Goal: Navigation & Orientation: Find specific page/section

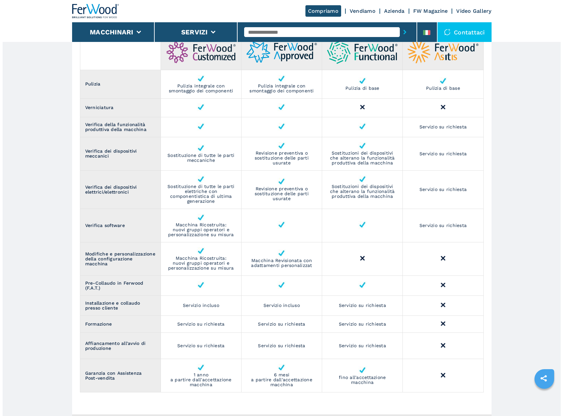
scroll to position [750, 0]
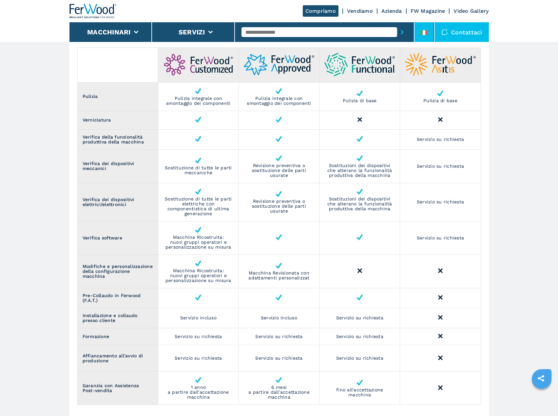
click at [426, 36] on div at bounding box center [424, 34] width 7 height 8
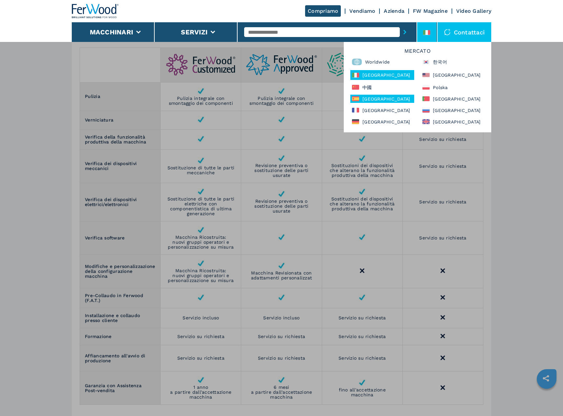
click at [379, 100] on div "[GEOGRAPHIC_DATA]" at bounding box center [382, 99] width 64 height 8
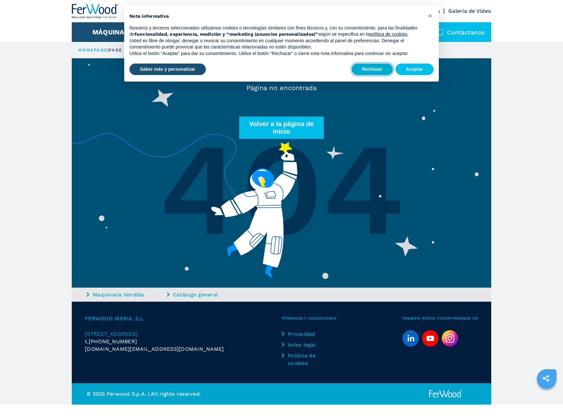
click at [387, 68] on button "Rechazar" at bounding box center [372, 70] width 41 height 12
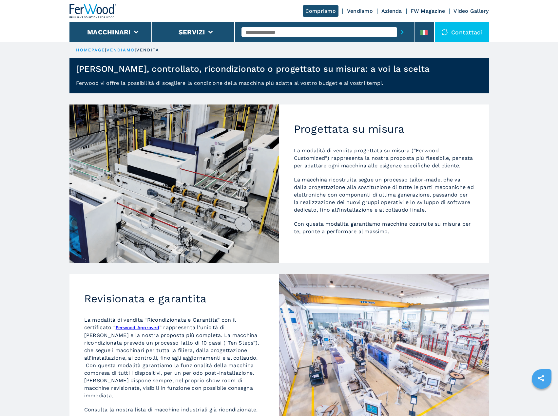
click at [418, 30] on li at bounding box center [425, 32] width 20 height 20
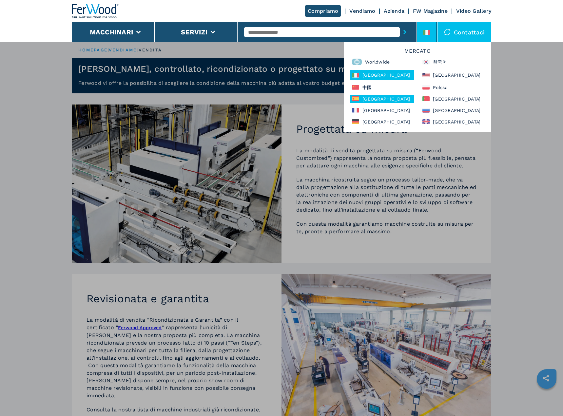
click at [358, 97] on icon at bounding box center [355, 96] width 7 height 1
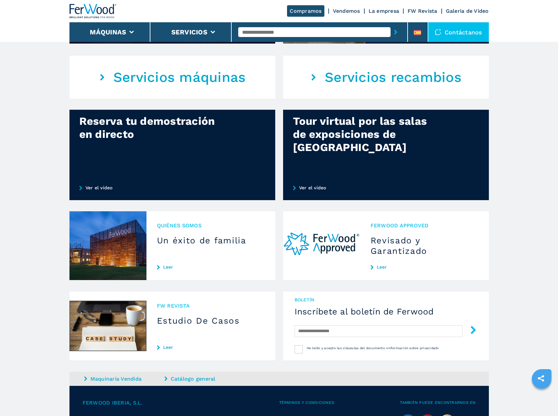
scroll to position [426, 0]
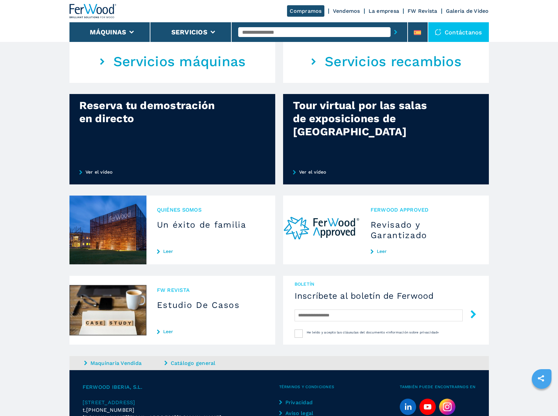
click at [379, 249] on link "Leer" at bounding box center [425, 251] width 108 height 5
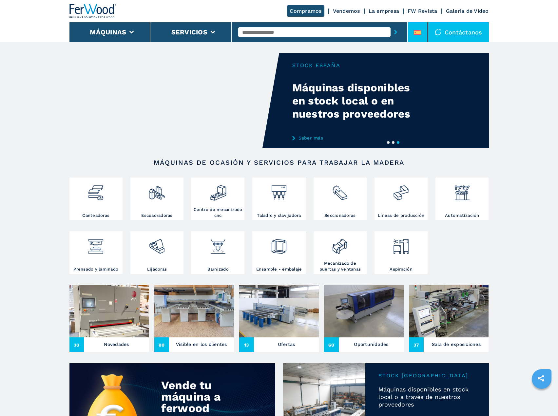
click at [417, 32] on icon at bounding box center [417, 32] width 7 height 5
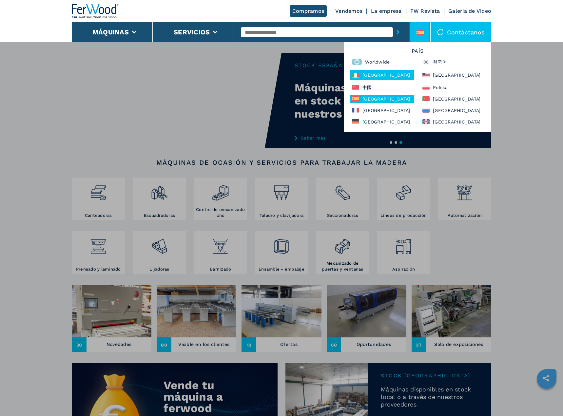
click at [382, 73] on div "Italia" at bounding box center [382, 75] width 64 height 10
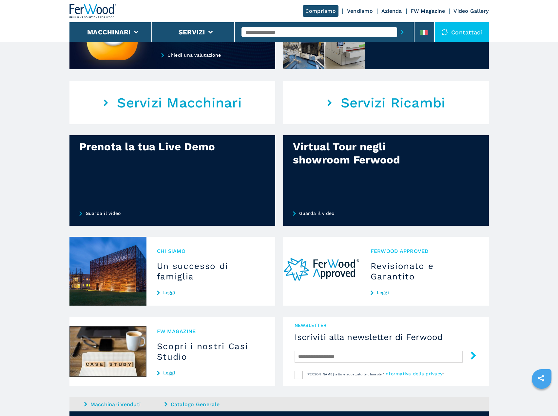
scroll to position [393, 0]
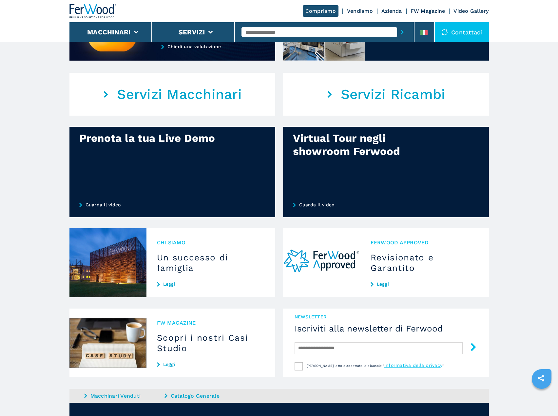
click at [386, 268] on h3 "Revisionato e Garantito" at bounding box center [425, 262] width 108 height 21
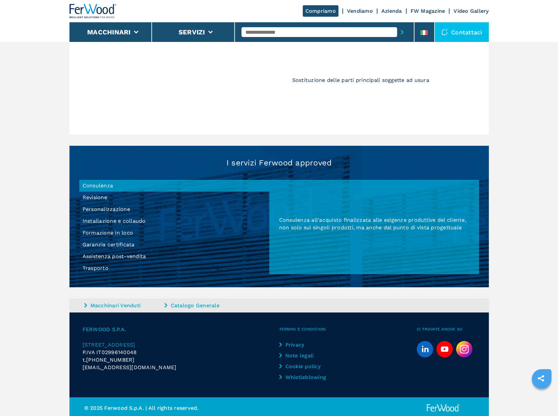
scroll to position [491, 0]
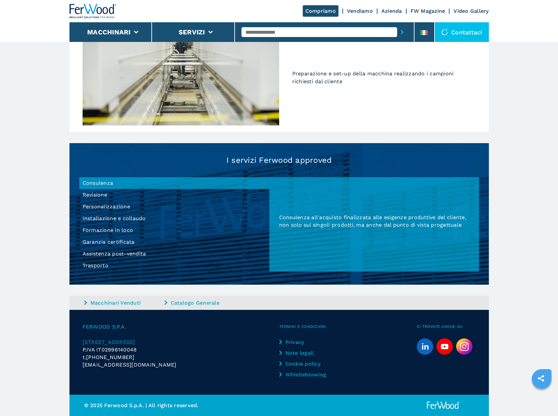
click at [352, 10] on link "Vendiamo" at bounding box center [360, 11] width 26 height 6
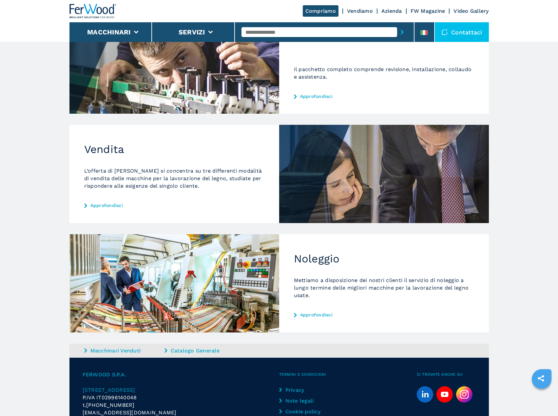
scroll to position [131, 0]
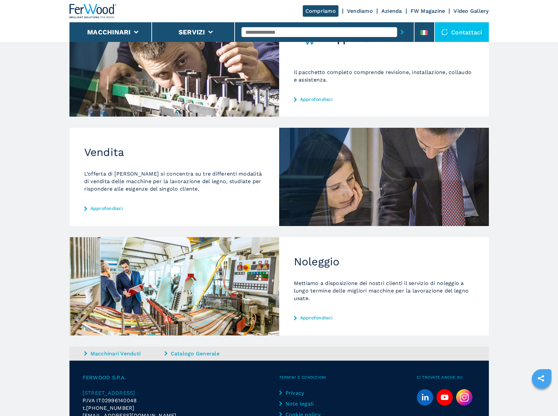
click at [235, 141] on div "Vendita L’offerta di Ferwood si concentra su tre differenti modalità di vendita…" at bounding box center [175, 177] width 210 height 98
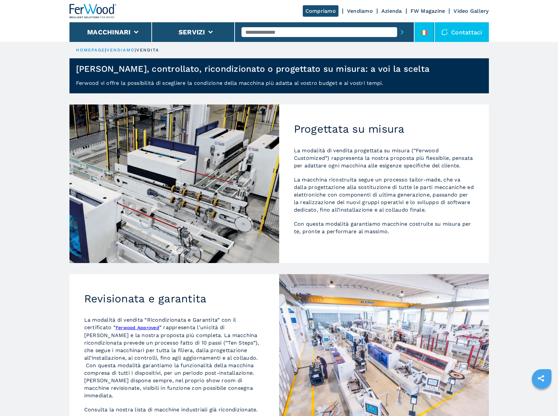
click at [425, 33] on icon at bounding box center [424, 32] width 7 height 5
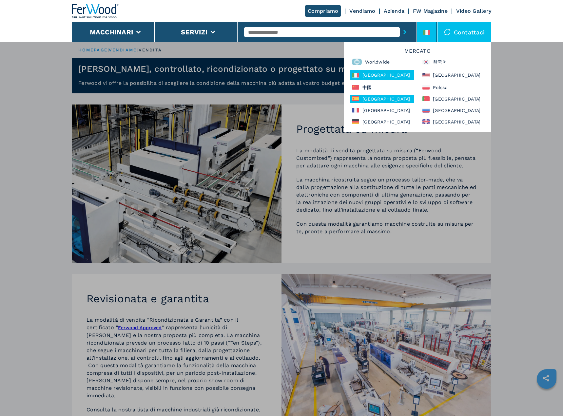
click at [370, 101] on div "[GEOGRAPHIC_DATA]" at bounding box center [382, 99] width 64 height 8
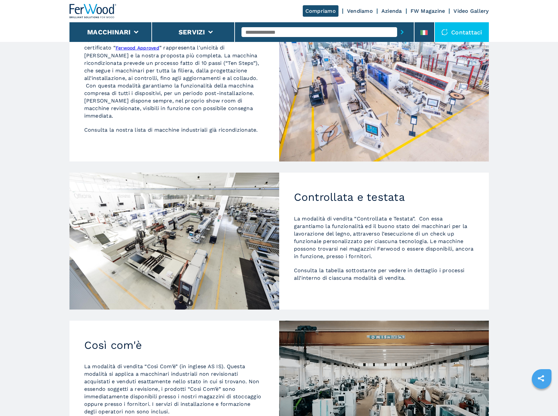
scroll to position [291, 0]
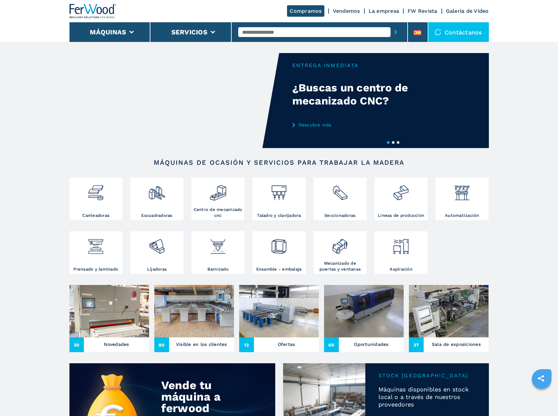
click at [339, 10] on link "Vendemos" at bounding box center [346, 11] width 27 height 6
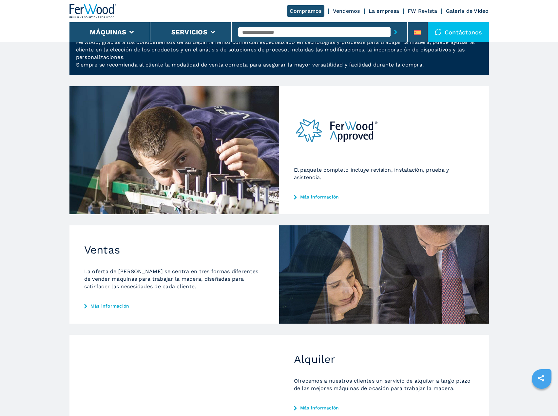
scroll to position [186, 0]
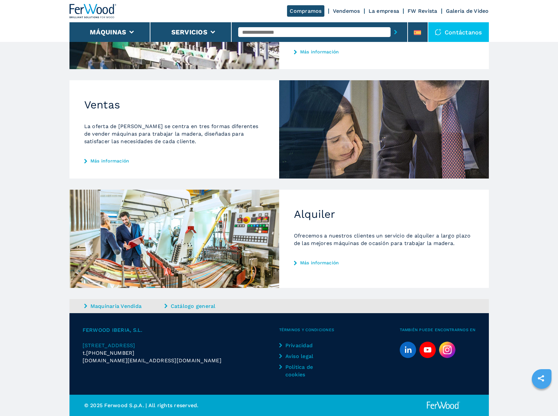
click at [201, 132] on p "La oferta de [PERSON_NAME] se centra en tres formas diferentes de vender máquin…" at bounding box center [174, 134] width 180 height 23
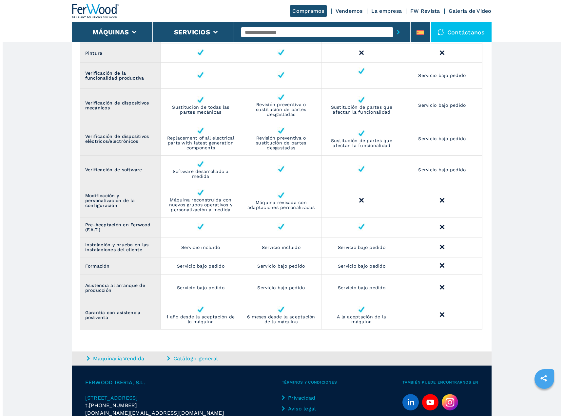
scroll to position [922, 0]
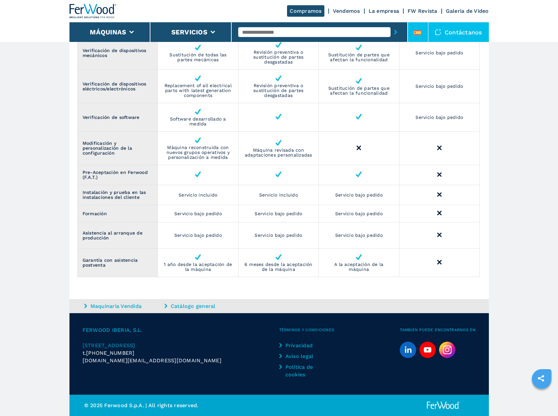
click at [420, 27] on li at bounding box center [418, 32] width 20 height 20
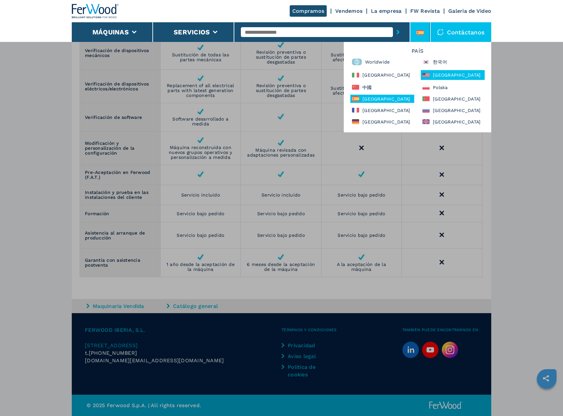
click at [458, 77] on div "[GEOGRAPHIC_DATA]" at bounding box center [453, 75] width 64 height 10
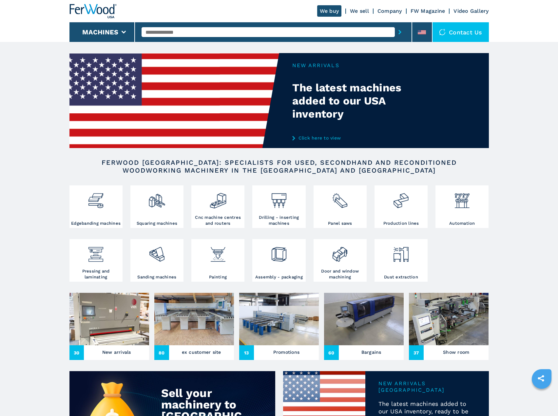
click at [362, 9] on link "We sell" at bounding box center [359, 11] width 19 height 6
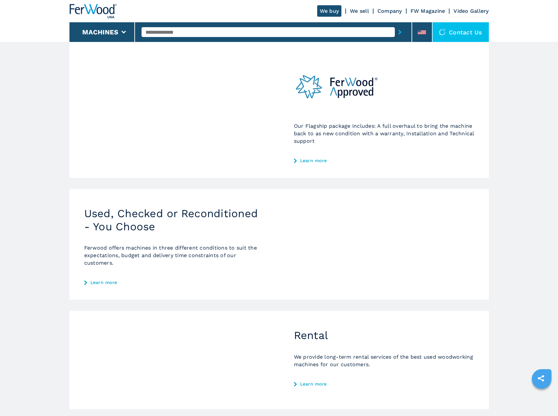
scroll to position [66, 0]
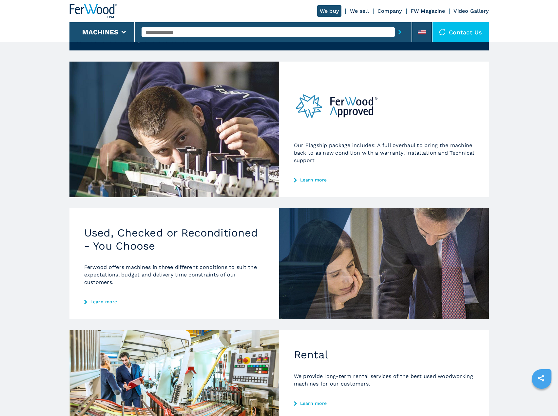
click at [126, 237] on h2 "Used, Checked or Reconditioned - You Choose" at bounding box center [174, 240] width 180 height 26
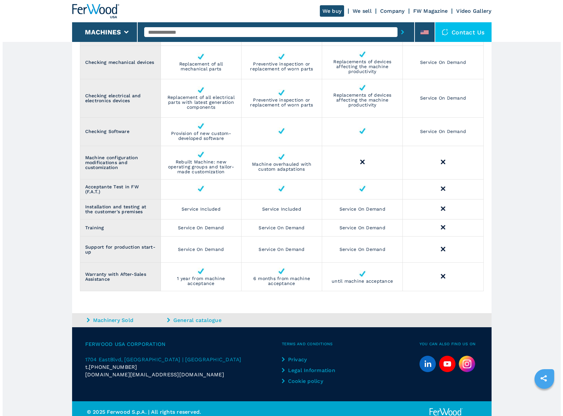
scroll to position [863, 0]
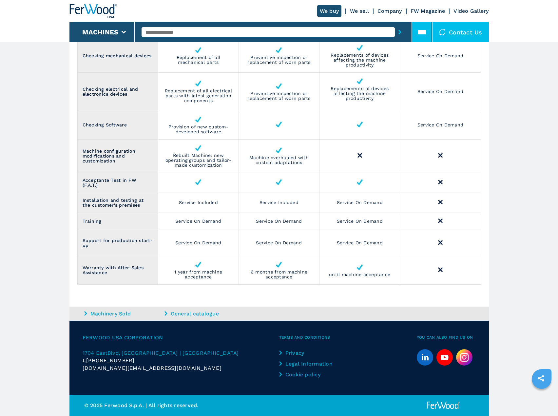
click at [425, 33] on icon at bounding box center [422, 31] width 8 height 3
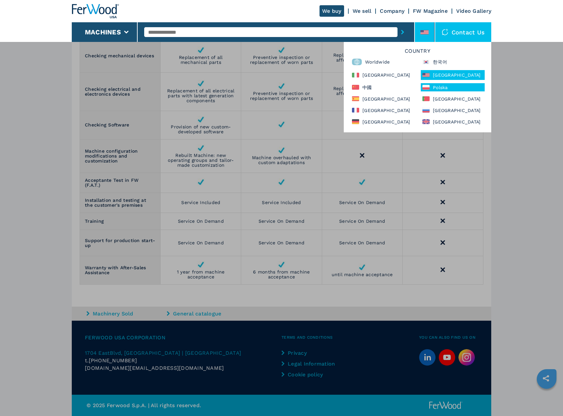
click at [448, 88] on div "Polska" at bounding box center [453, 87] width 64 height 8
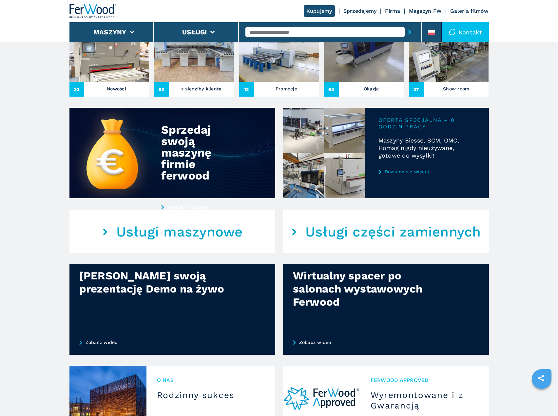
scroll to position [254, 0]
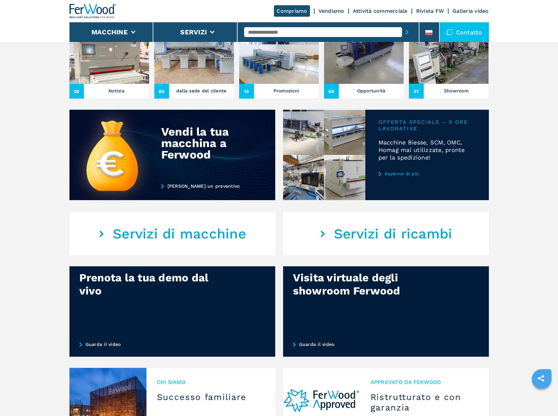
click at [331, 10] on font "Vendiamo" at bounding box center [332, 11] width 26 height 6
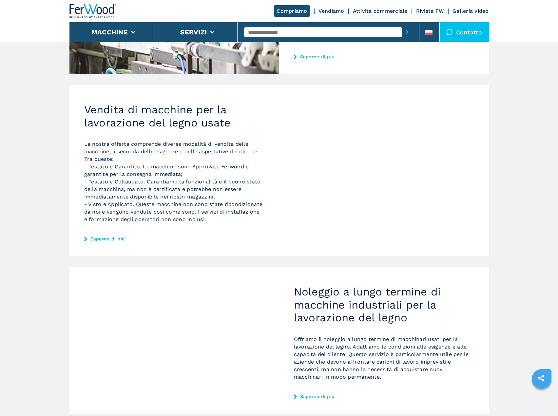
scroll to position [273, 0]
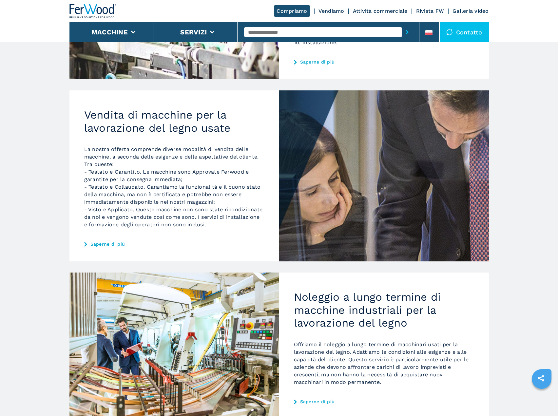
click at [123, 204] on font "- Testato e Collaudato. Garantiamo la funzionalità e il buono stato della macch…" at bounding box center [172, 194] width 177 height 21
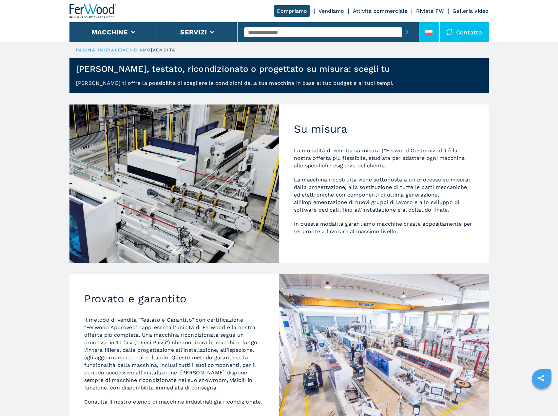
click at [434, 32] on li at bounding box center [430, 32] width 20 height 20
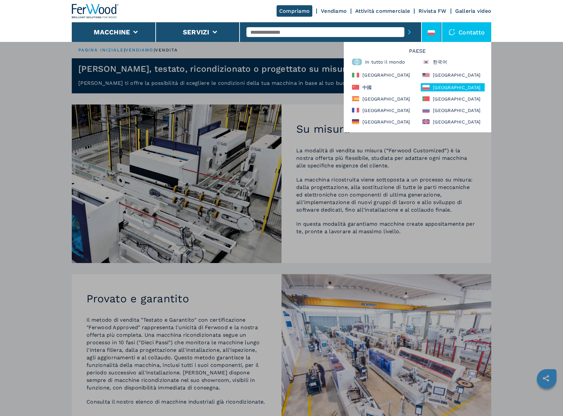
click at [446, 87] on font "Polonia" at bounding box center [457, 87] width 48 height 5
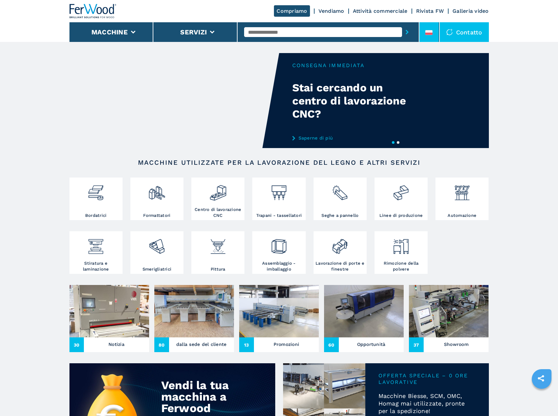
click at [423, 34] on li at bounding box center [430, 32] width 20 height 20
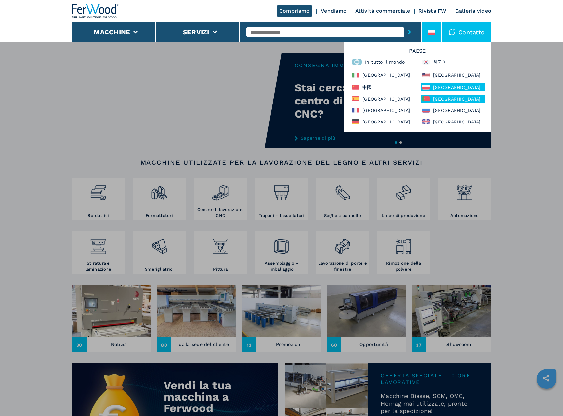
click at [430, 98] on div "Portogallo" at bounding box center [453, 99] width 64 height 8
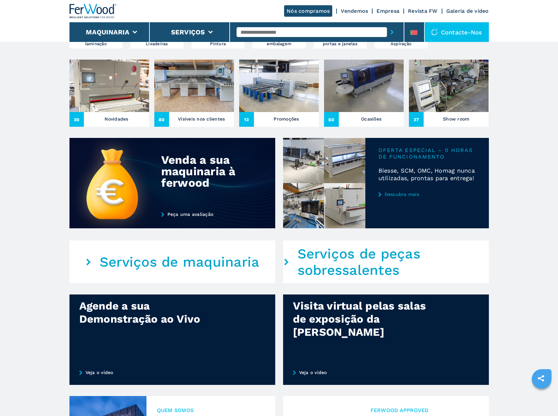
scroll to position [164, 0]
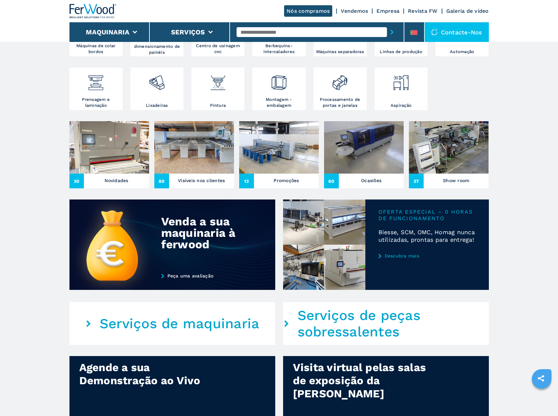
click at [361, 10] on link "Vendemos" at bounding box center [354, 11] width 27 height 6
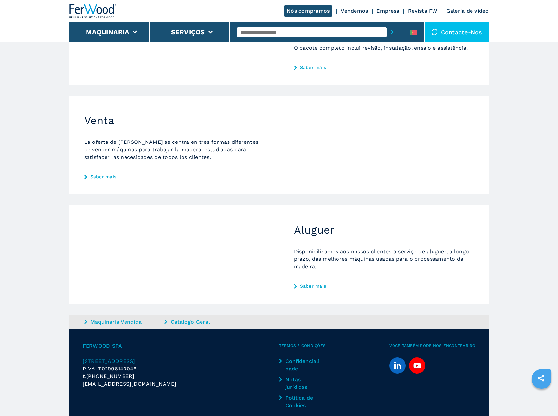
scroll to position [164, 0]
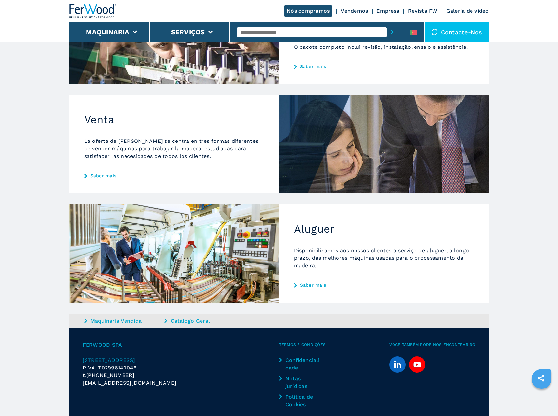
click at [107, 173] on link "Saber mais" at bounding box center [174, 175] width 180 height 5
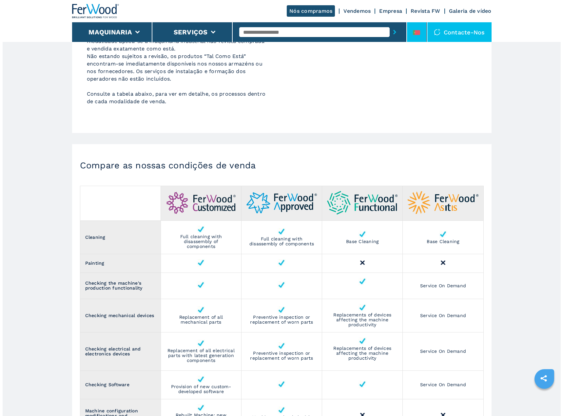
scroll to position [591, 0]
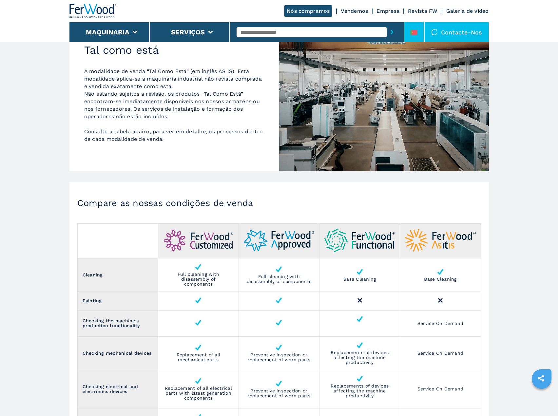
click at [414, 27] on li at bounding box center [415, 32] width 20 height 20
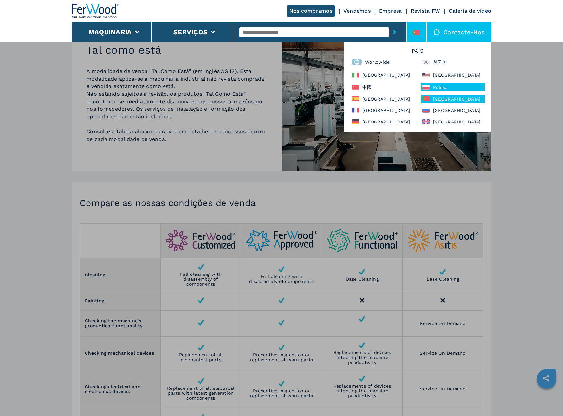
click at [447, 87] on div "Polska" at bounding box center [453, 87] width 64 height 8
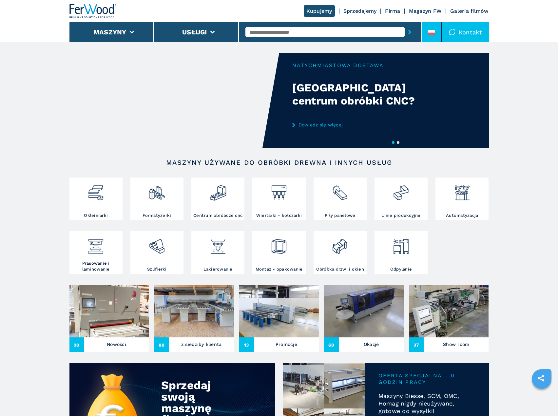
click at [430, 31] on icon at bounding box center [431, 32] width 7 height 5
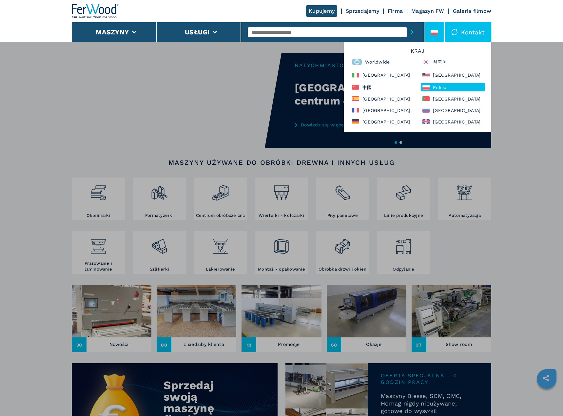
click at [521, 81] on div "Maszyny Okleiniarki Formatyzerki Centrum obróbcze cnc Wiertarki - kołczarki Pił…" at bounding box center [281, 250] width 563 height 416
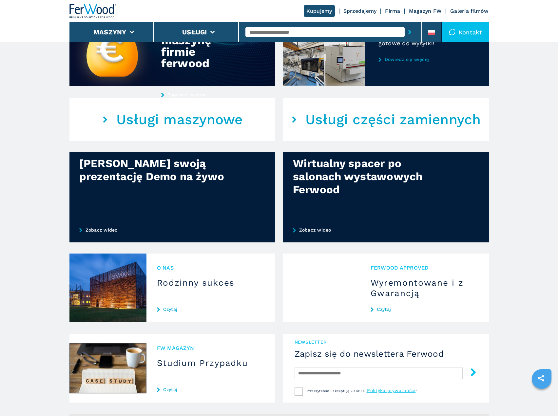
scroll to position [287, 0]
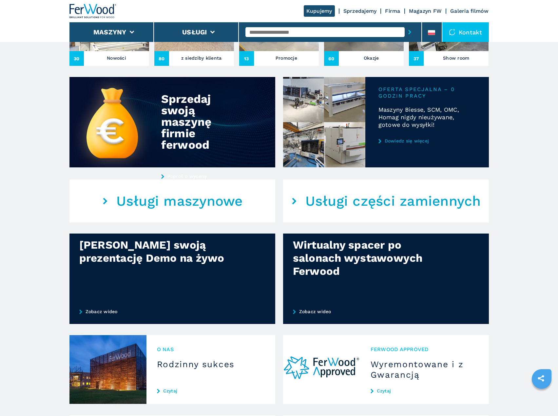
click at [354, 9] on link "Sprzedajemy" at bounding box center [360, 11] width 33 height 6
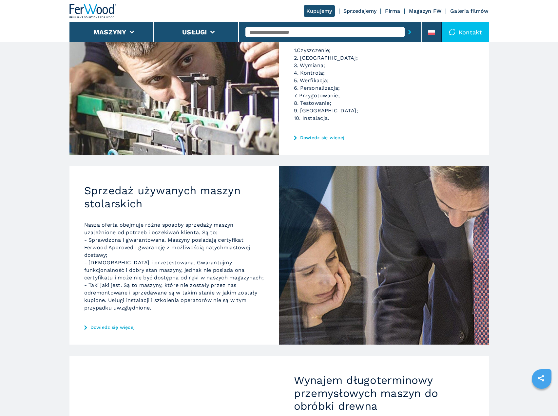
scroll to position [197, 0]
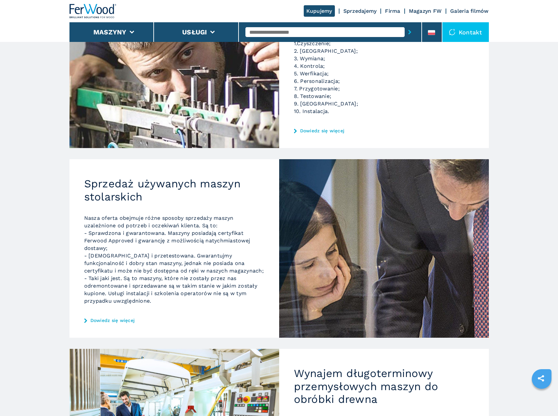
click at [119, 321] on link "Dowiedz się więcej" at bounding box center [174, 320] width 180 height 5
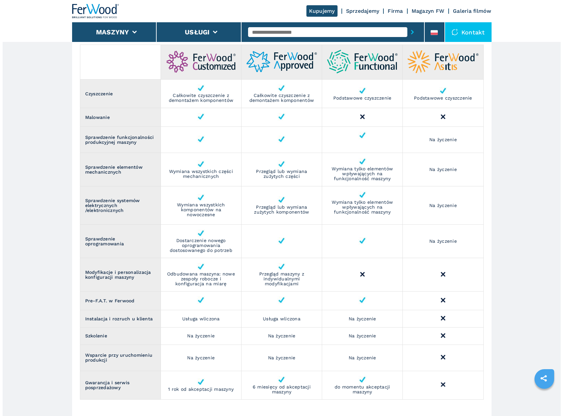
scroll to position [889, 0]
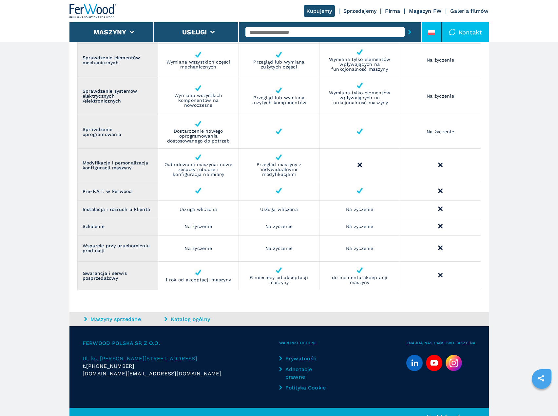
click at [435, 31] on icon at bounding box center [431, 32] width 7 height 5
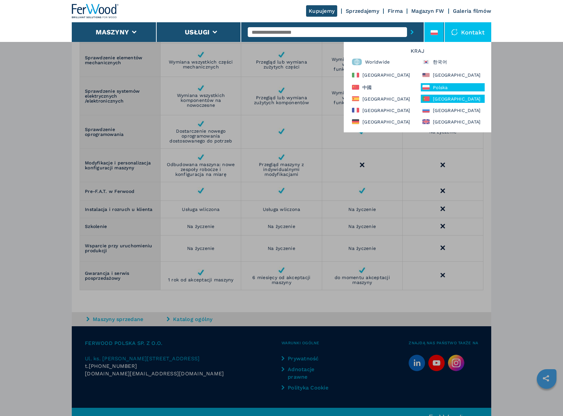
click at [445, 102] on div "Portugal" at bounding box center [453, 99] width 64 height 8
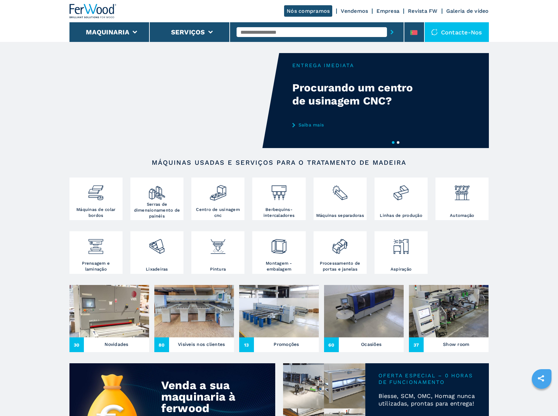
click at [362, 7] on div "Nós compramos Vendemos Empresa Revista FW Galeria de vídeo" at bounding box center [280, 11] width 420 height 22
click at [362, 11] on link "Vendemos" at bounding box center [354, 11] width 27 height 6
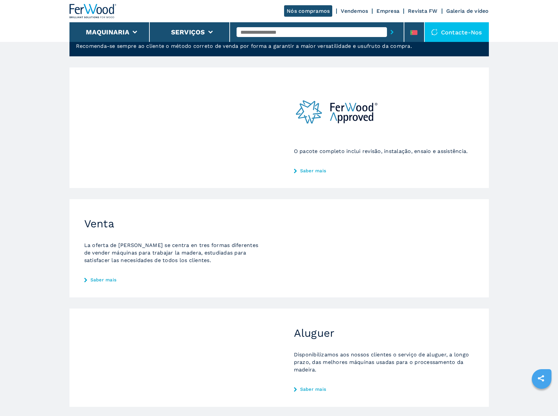
scroll to position [194, 0]
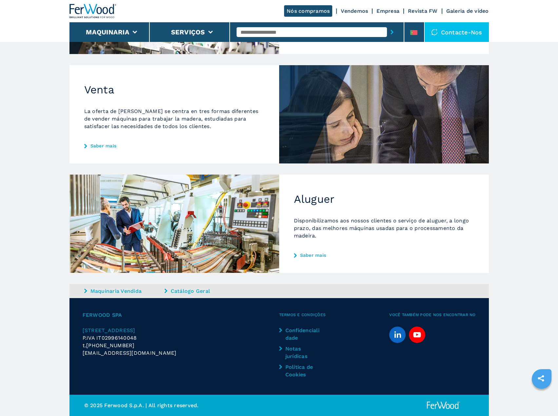
click at [106, 144] on link "Saber mais" at bounding box center [174, 145] width 180 height 5
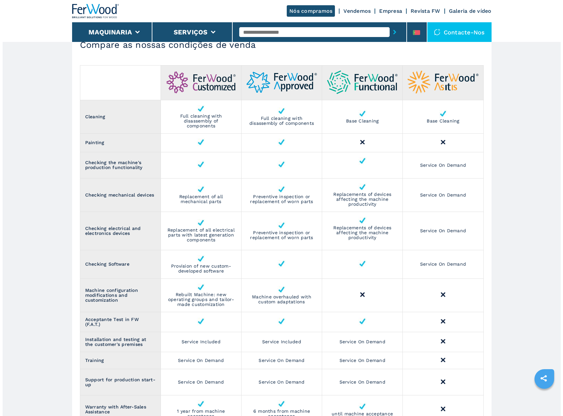
scroll to position [919, 0]
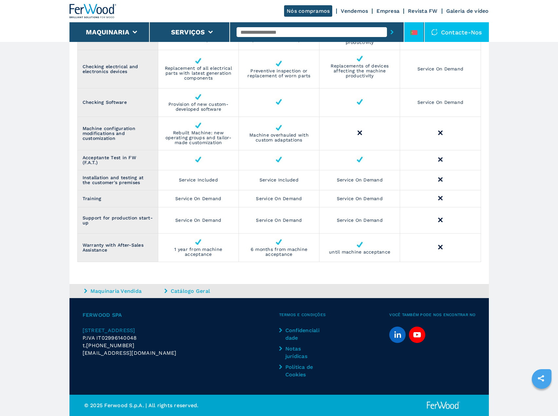
click at [418, 28] on li at bounding box center [415, 32] width 20 height 20
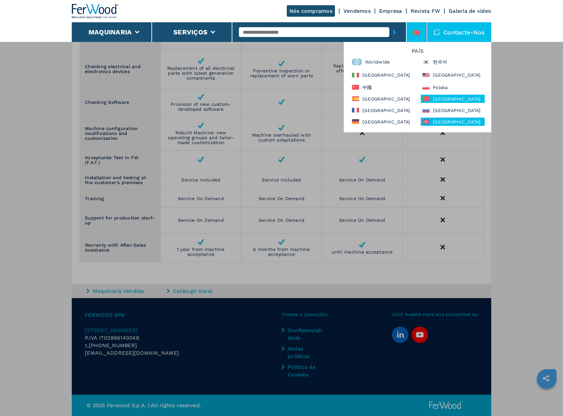
click at [458, 123] on div "[GEOGRAPHIC_DATA]" at bounding box center [453, 122] width 64 height 8
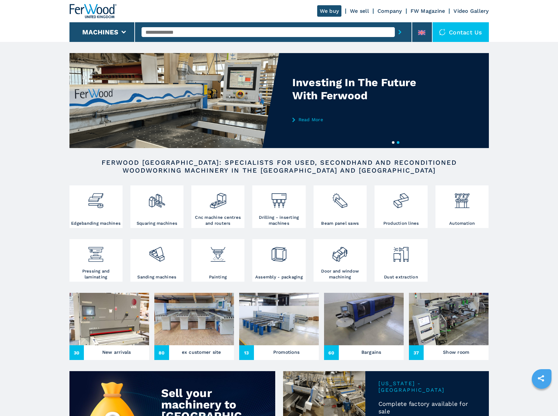
click at [354, 13] on link "We sell" at bounding box center [359, 11] width 19 height 6
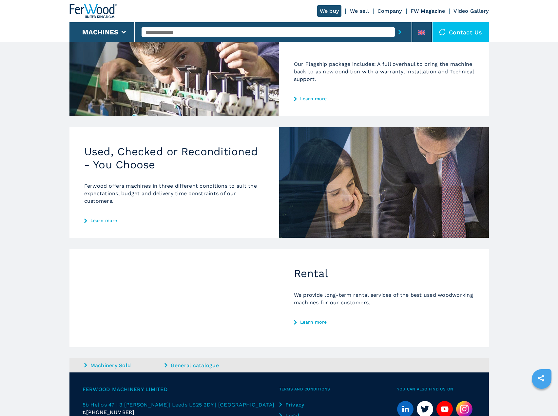
scroll to position [197, 0]
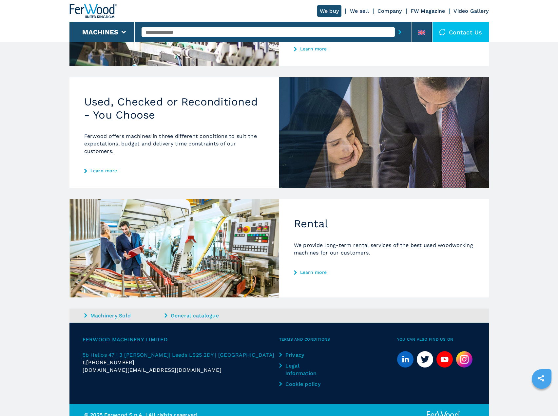
click at [157, 123] on div "Used, Checked or Reconditioned - You Choose Ferwood offers machines in three di…" at bounding box center [175, 132] width 210 height 111
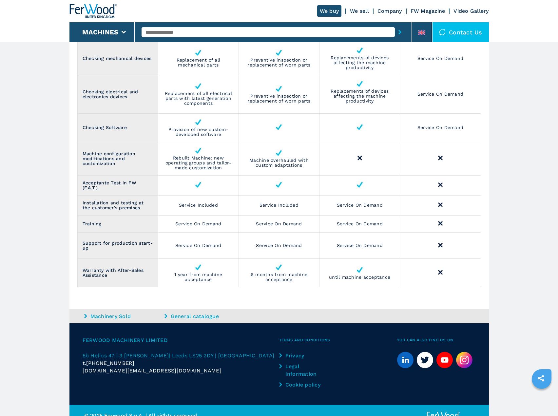
scroll to position [871, 0]
